Goal: Information Seeking & Learning: Compare options

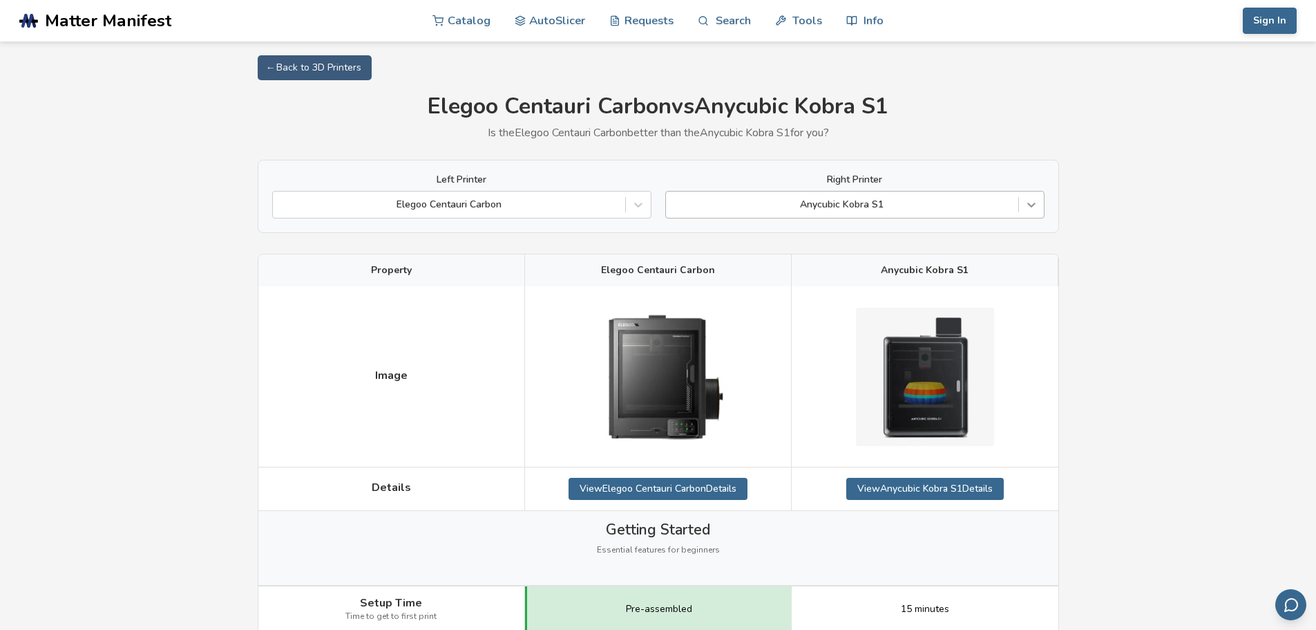
click at [1033, 204] on icon at bounding box center [1032, 205] width 14 height 14
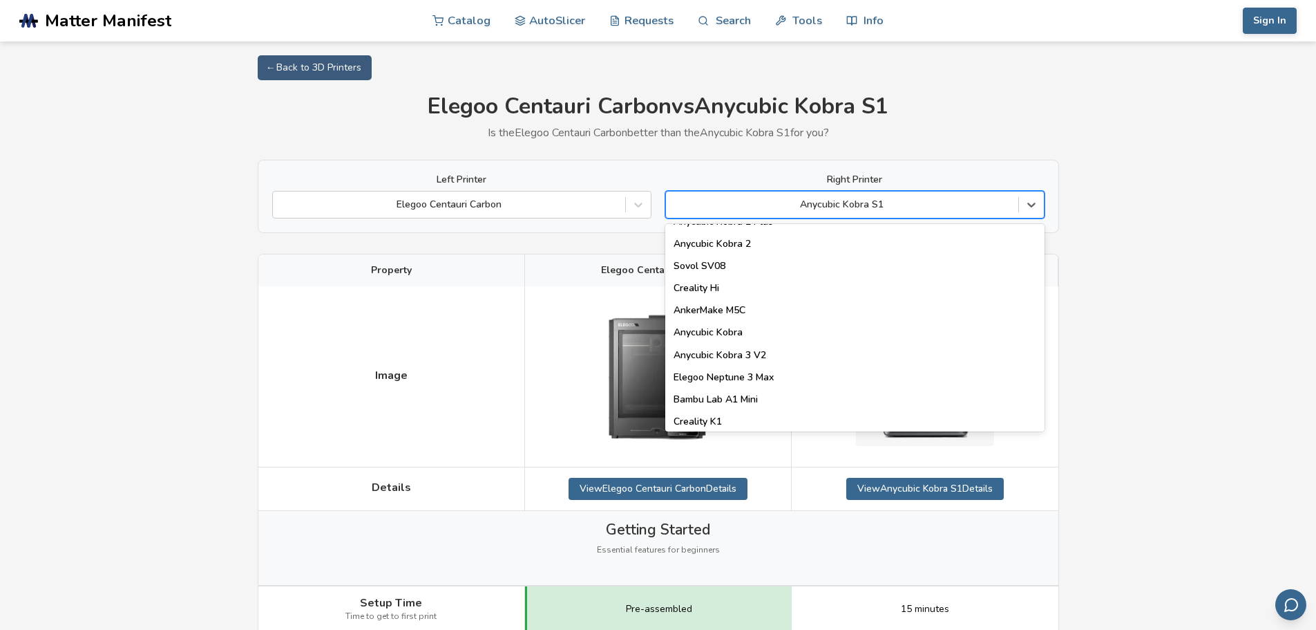
scroll to position [276, 0]
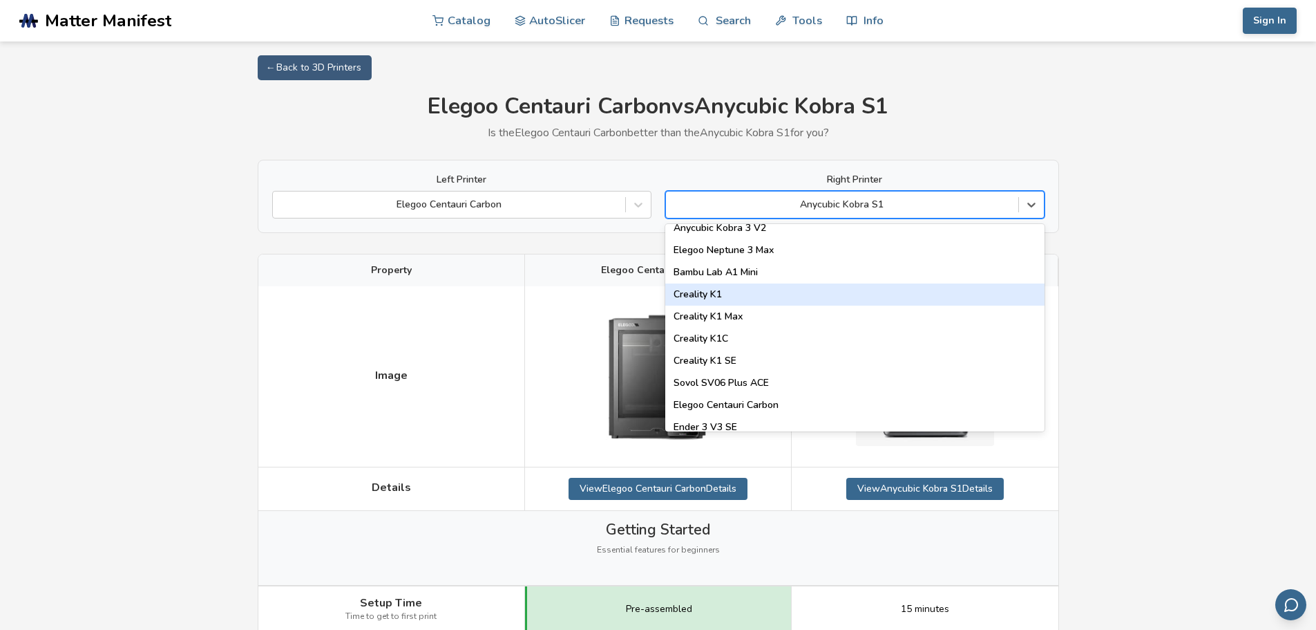
click at [965, 290] on div "Creality K1" at bounding box center [854, 294] width 379 height 22
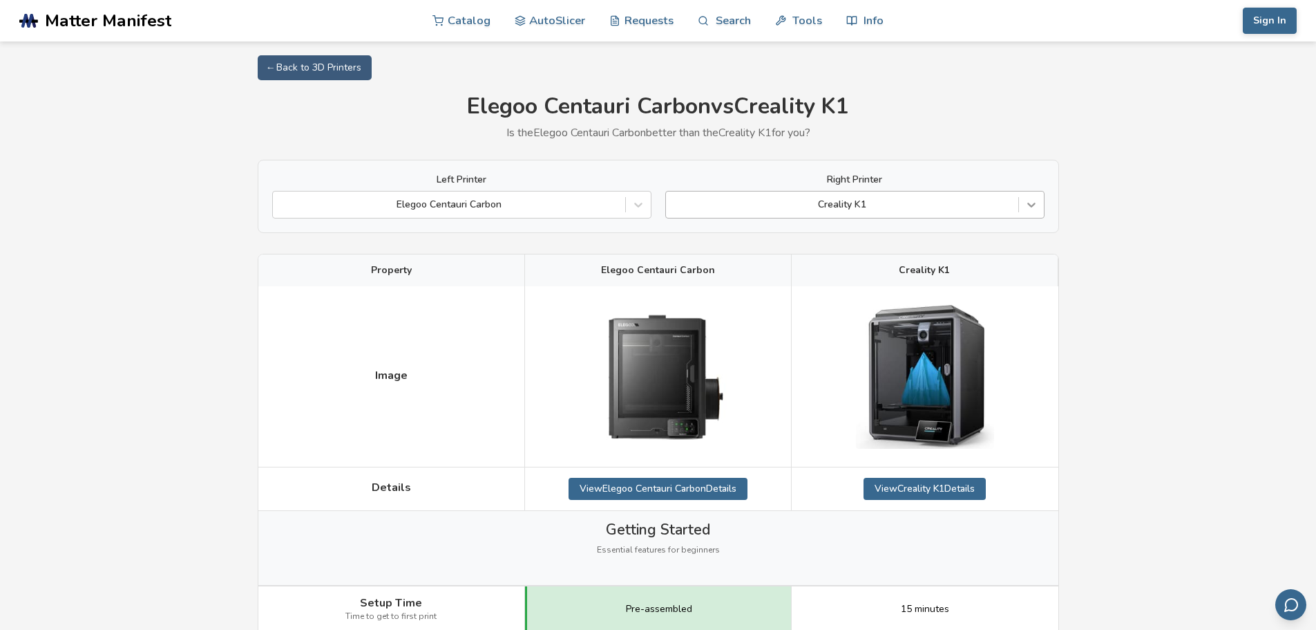
click at [1038, 209] on icon at bounding box center [1032, 205] width 14 height 14
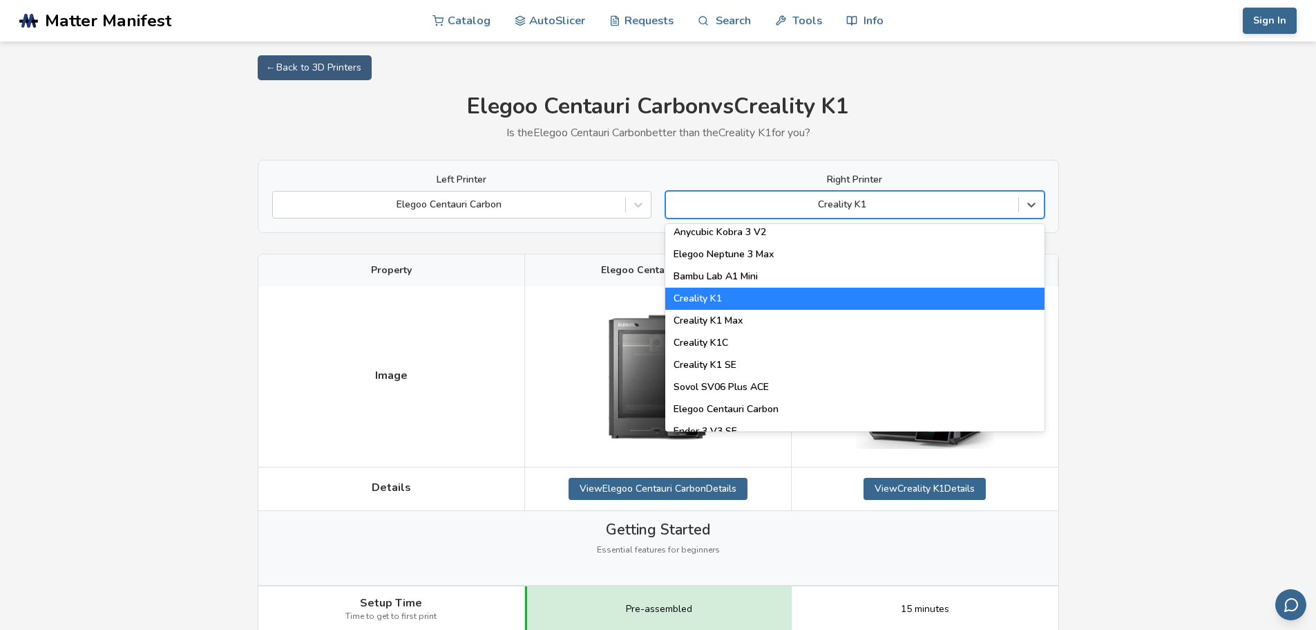
scroll to position [276, 0]
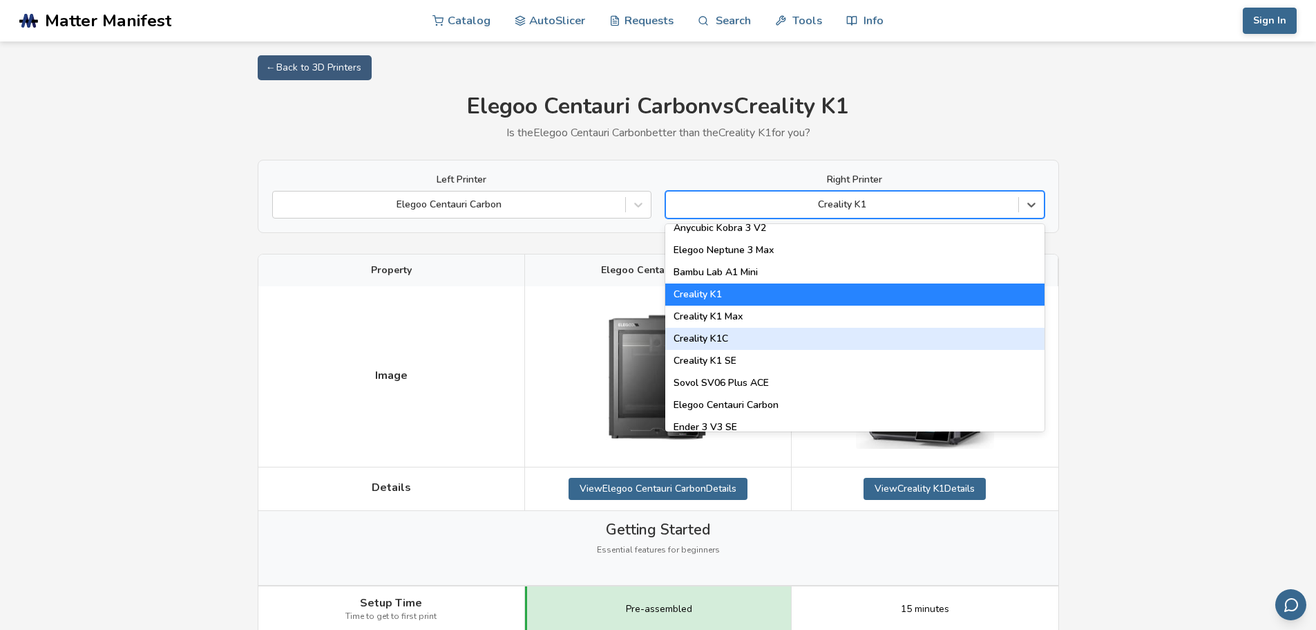
click at [914, 339] on div "Creality K1C" at bounding box center [854, 339] width 379 height 22
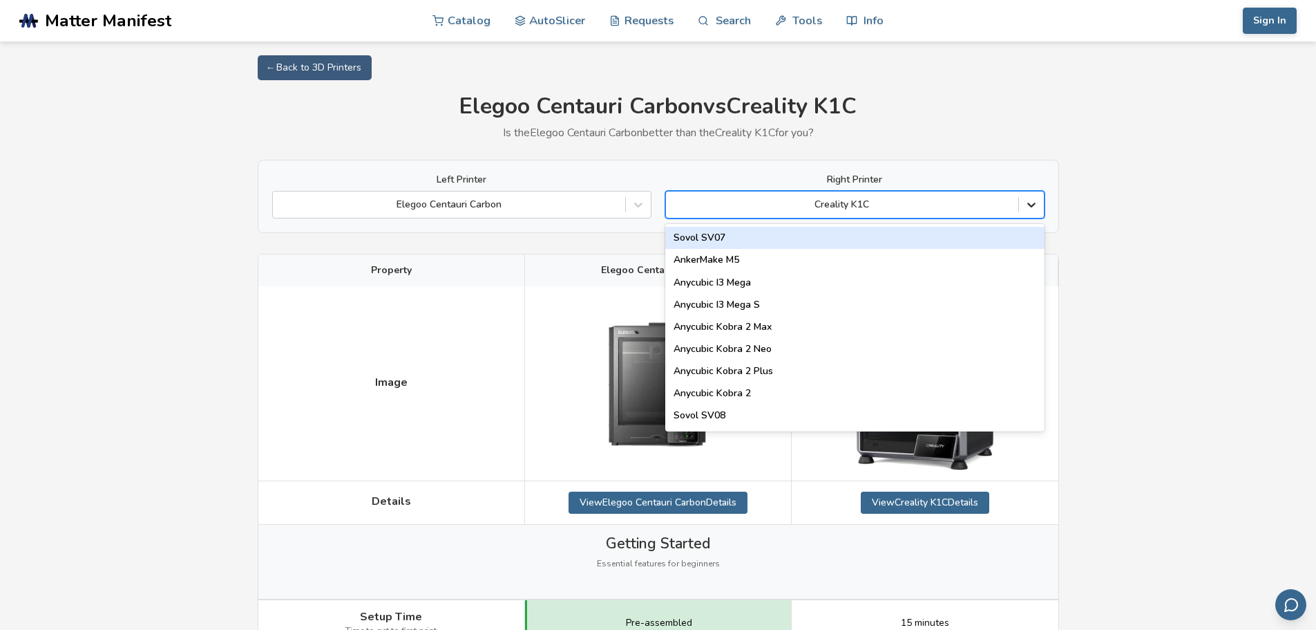
click at [1034, 208] on icon at bounding box center [1032, 205] width 14 height 14
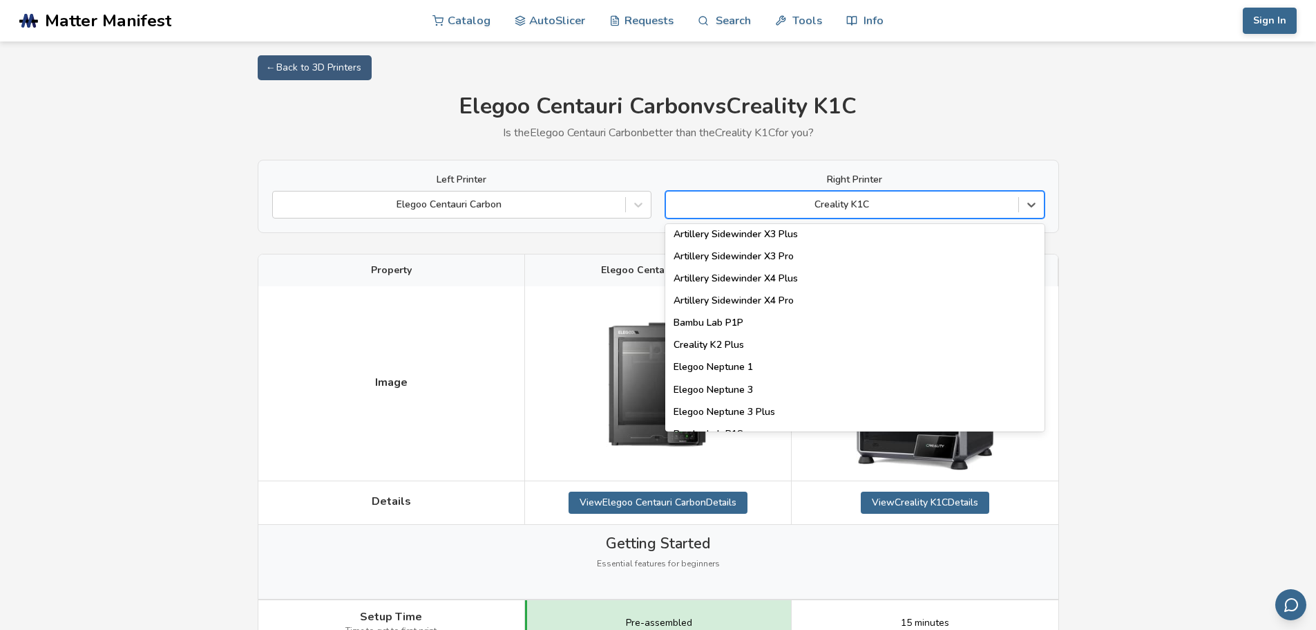
scroll to position [829, 0]
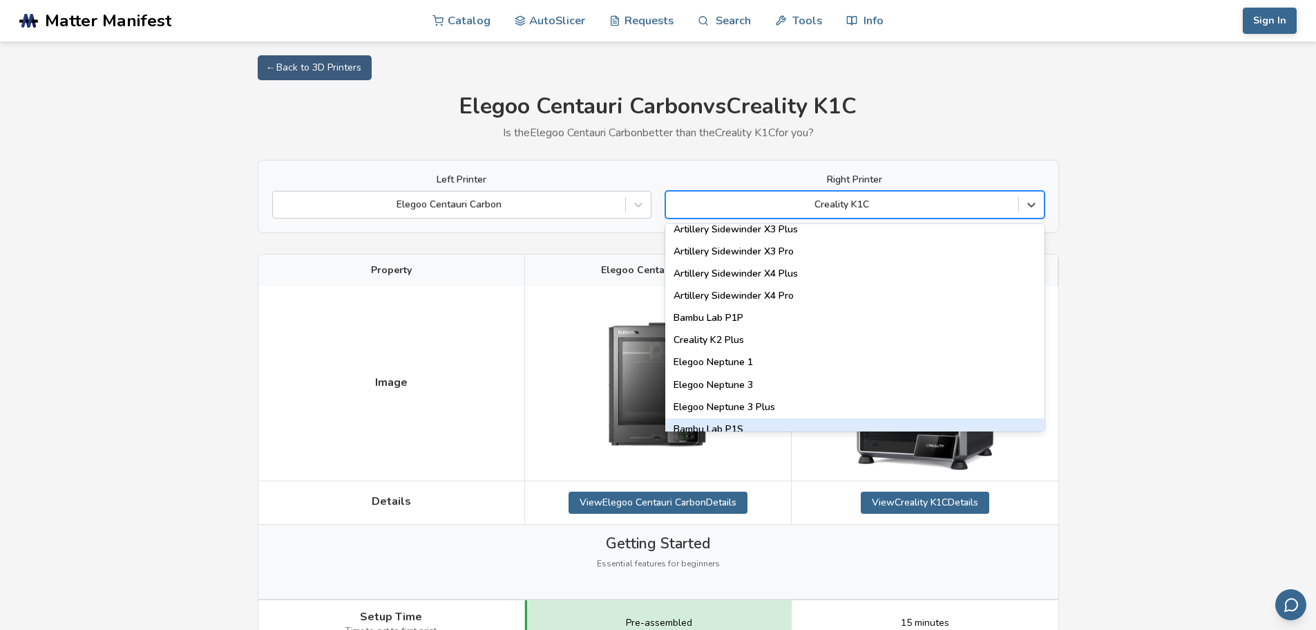
click at [850, 424] on div "Bambu Lab P1S" at bounding box center [854, 429] width 379 height 22
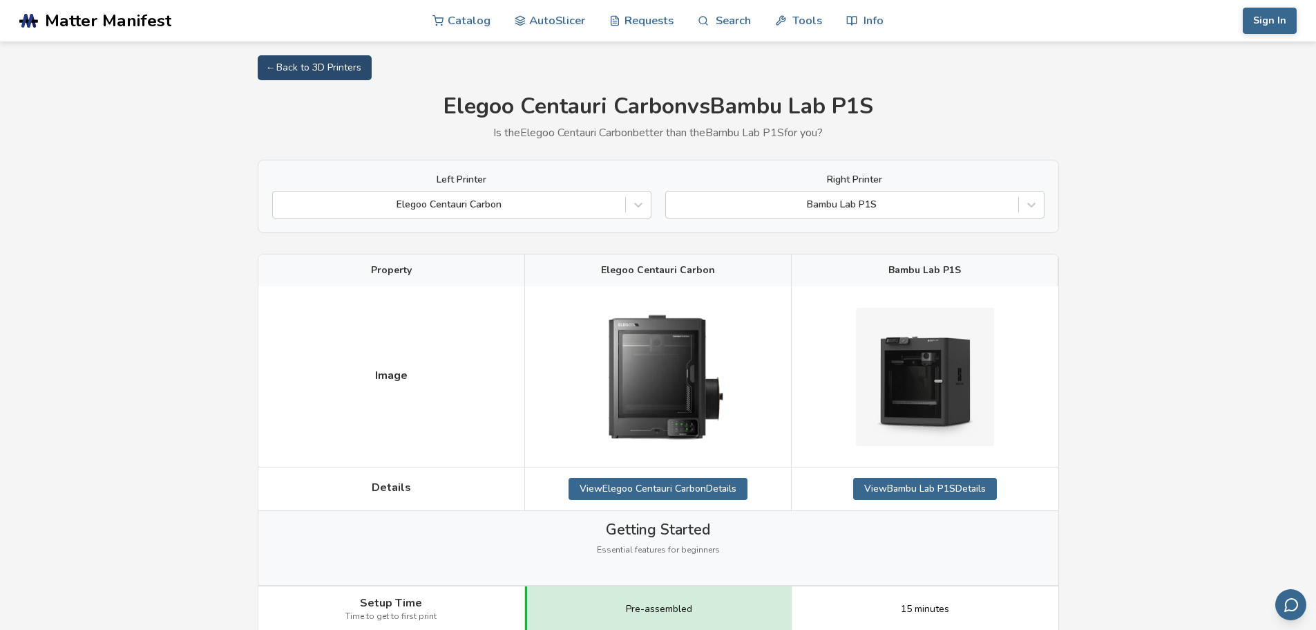
click at [276, 66] on link "← Back to 3D Printers" at bounding box center [315, 67] width 114 height 25
select select "**********"
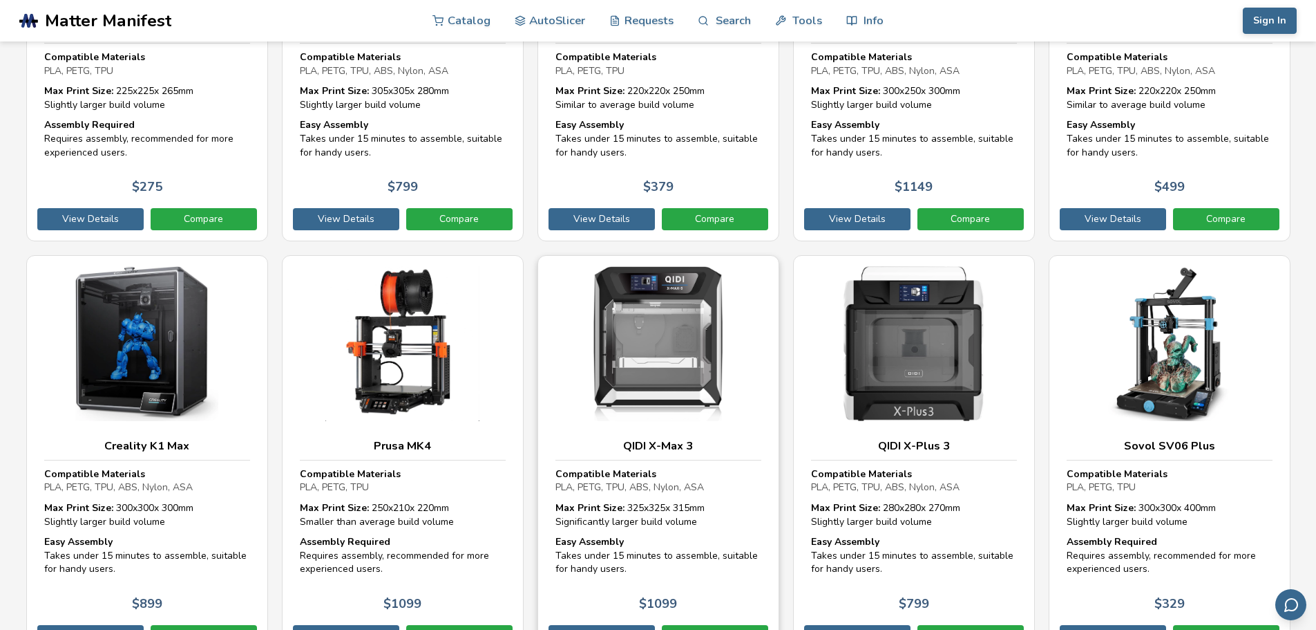
scroll to position [3939, 0]
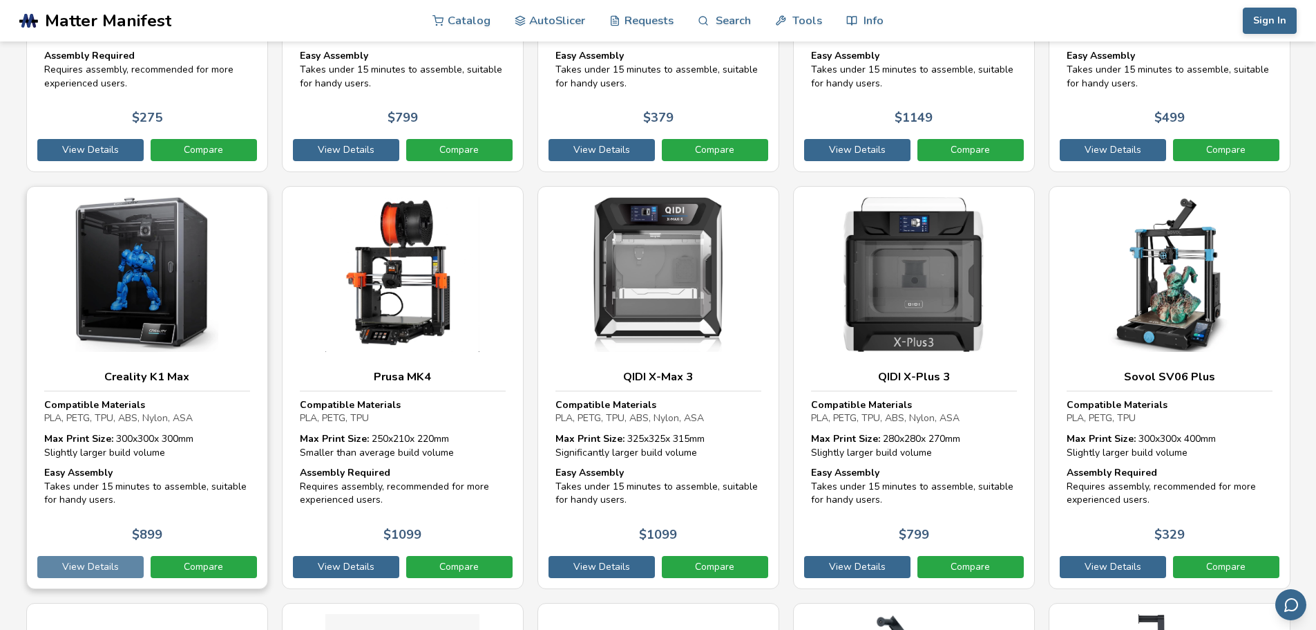
click at [93, 570] on link "View Details" at bounding box center [90, 567] width 106 height 22
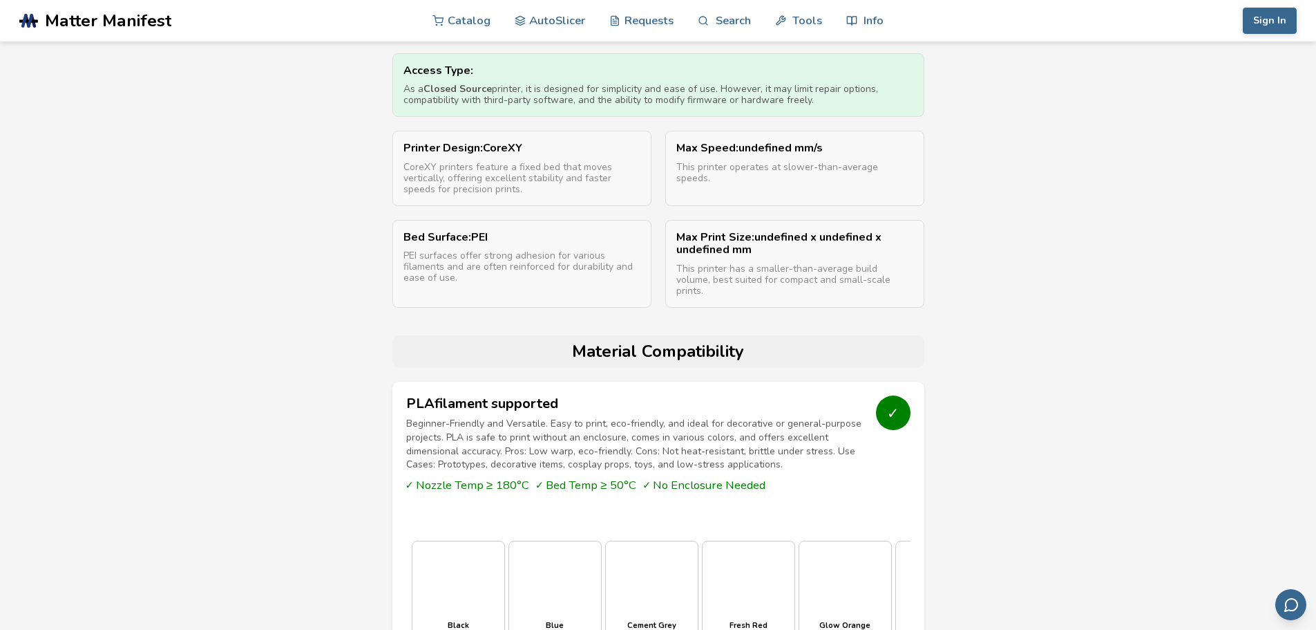
scroll to position [622, 0]
